Goal: Book appointment/travel/reservation

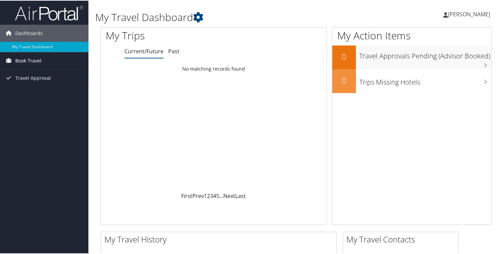
click at [31, 60] on span "Book Travel" at bounding box center [28, 60] width 26 height 17
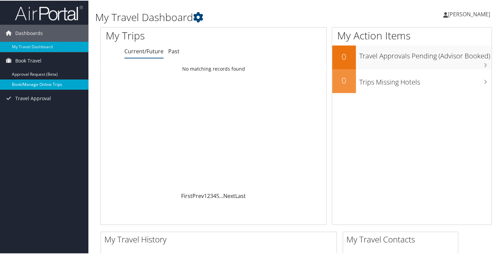
click at [36, 84] on link "Book/Manage Online Trips" at bounding box center [44, 84] width 88 height 10
click at [25, 58] on span "Book Travel" at bounding box center [28, 60] width 26 height 17
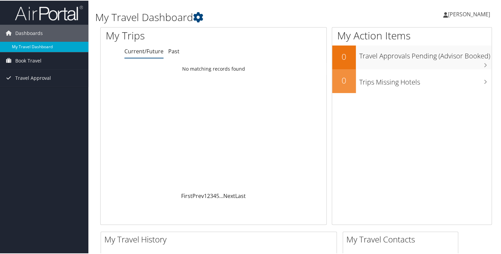
click at [34, 47] on link "My Travel Dashboard" at bounding box center [44, 46] width 88 height 10
